Goal: Information Seeking & Learning: Learn about a topic

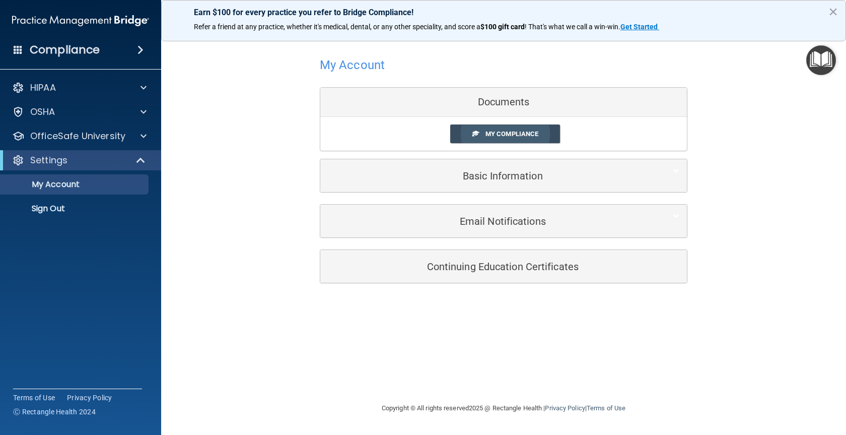
click at [502, 133] on span "My Compliance" at bounding box center [512, 134] width 53 height 8
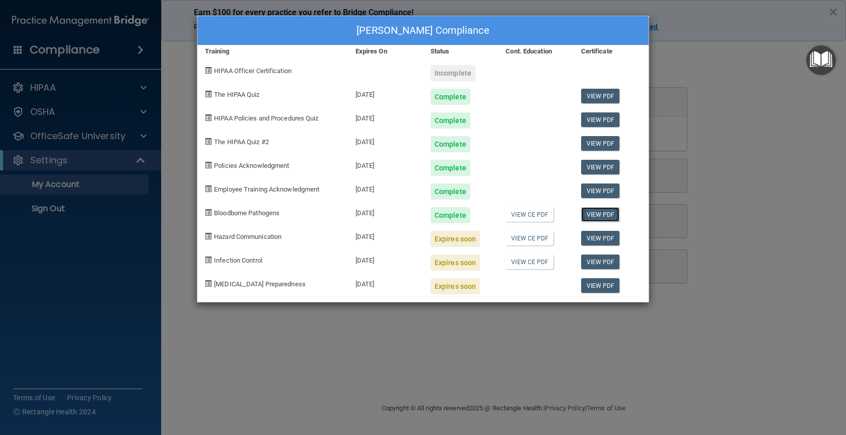
click at [597, 212] on link "View PDF" at bounding box center [600, 214] width 39 height 15
click at [528, 214] on link "View CE PDF" at bounding box center [530, 214] width 48 height 15
click at [114, 191] on div "[PERSON_NAME] Compliance Training Expires On Status Cont. Education Certificate…" at bounding box center [423, 217] width 846 height 435
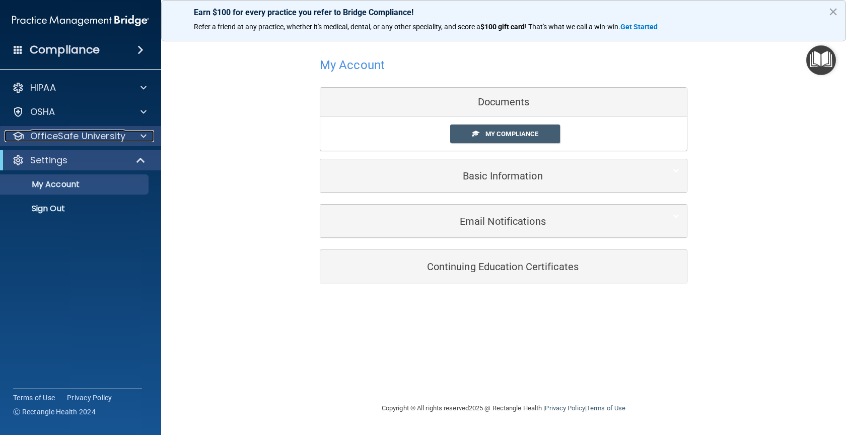
click at [88, 136] on p "OfficeSafe University" at bounding box center [77, 136] width 95 height 12
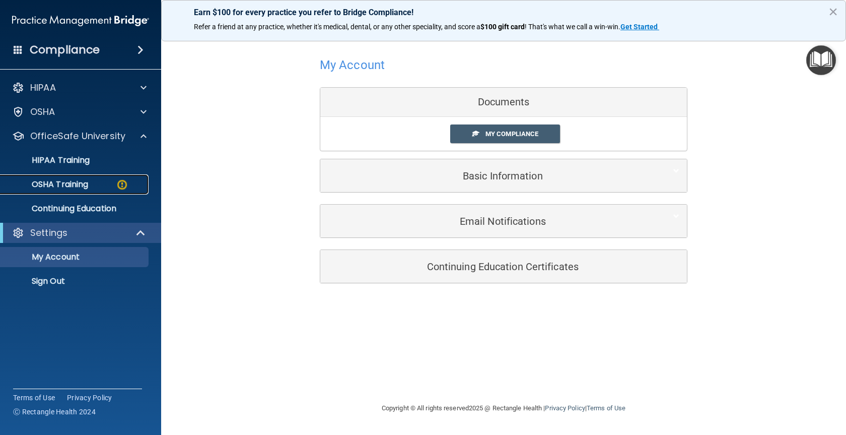
click at [95, 185] on div "OSHA Training" at bounding box center [76, 184] width 138 height 10
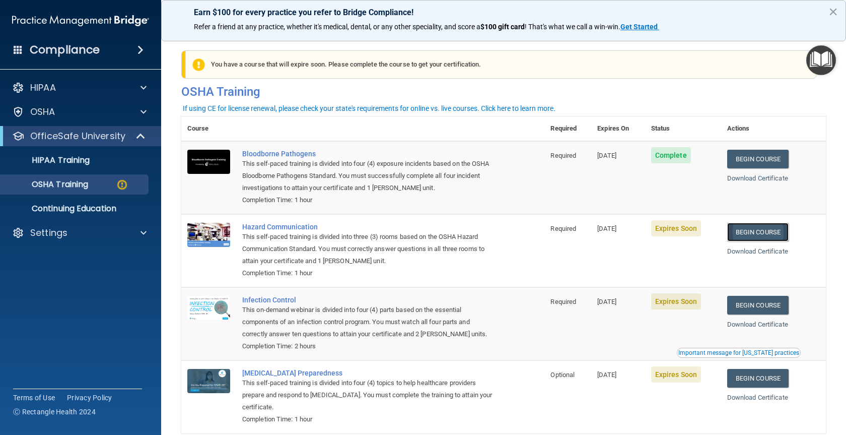
click at [765, 227] on link "Begin Course" at bounding box center [757, 232] width 61 height 19
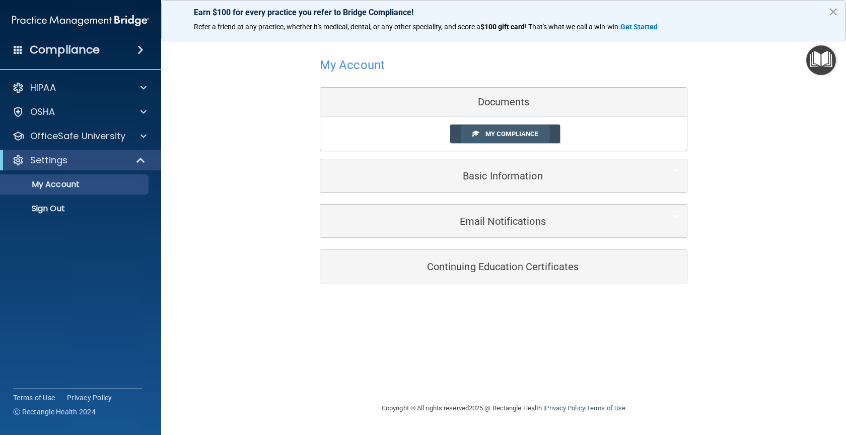
click at [506, 139] on link "My Compliance" at bounding box center [505, 133] width 110 height 19
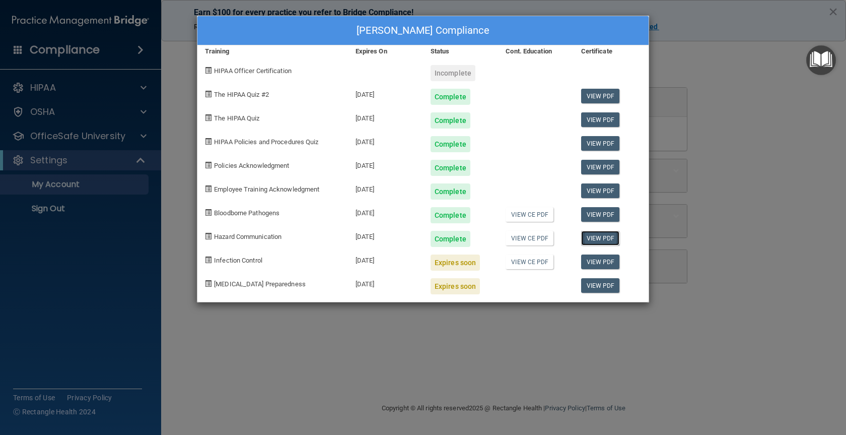
click at [606, 238] on link "View PDF" at bounding box center [600, 238] width 39 height 15
click at [534, 240] on link "View CE PDF" at bounding box center [530, 238] width 48 height 15
